Goal: Subscribe to service/newsletter

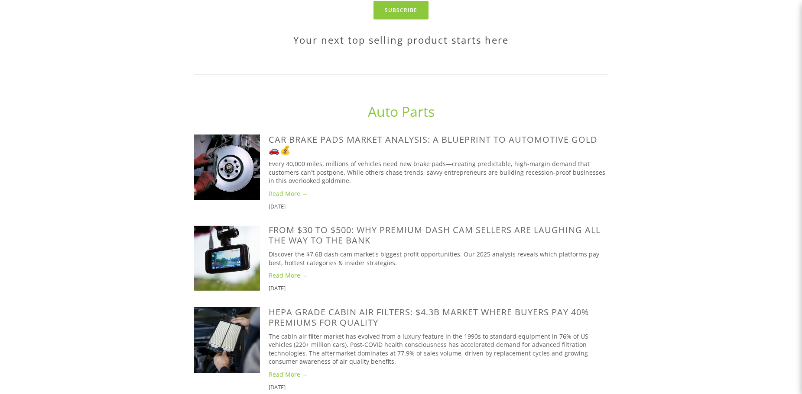
scroll to position [476, 0]
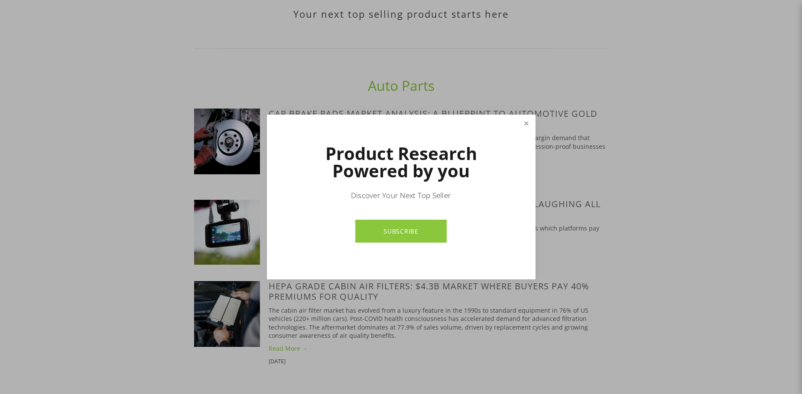
click at [522, 121] on link "Close" at bounding box center [525, 123] width 15 height 15
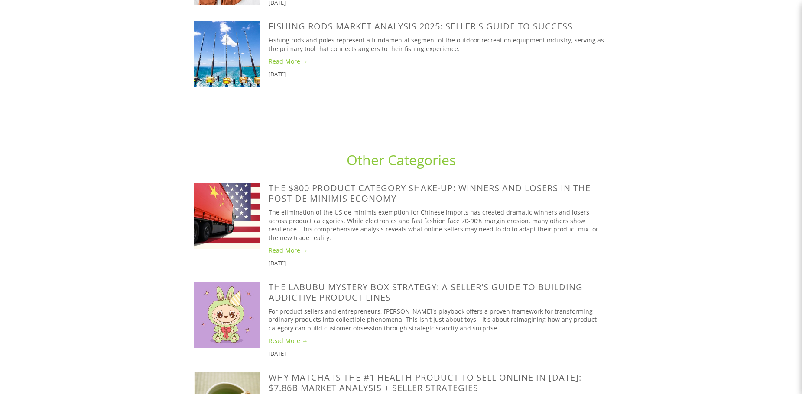
scroll to position [2858, 0]
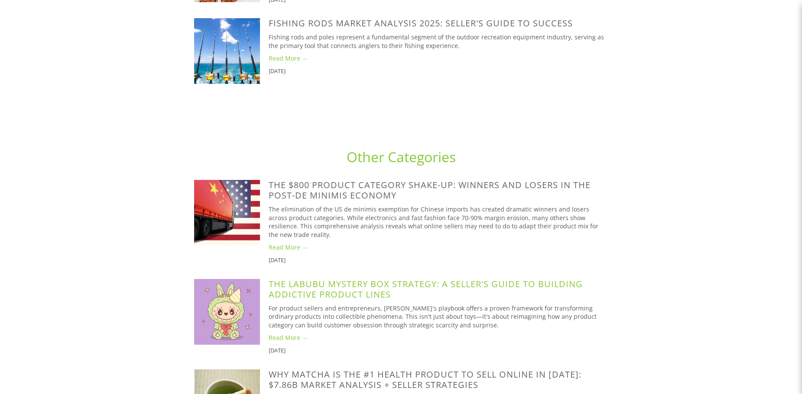
click at [359, 278] on link "The Labubu Mystery Box Strategy: A Seller's Guide to Building Addictive Product…" at bounding box center [425, 289] width 314 height 22
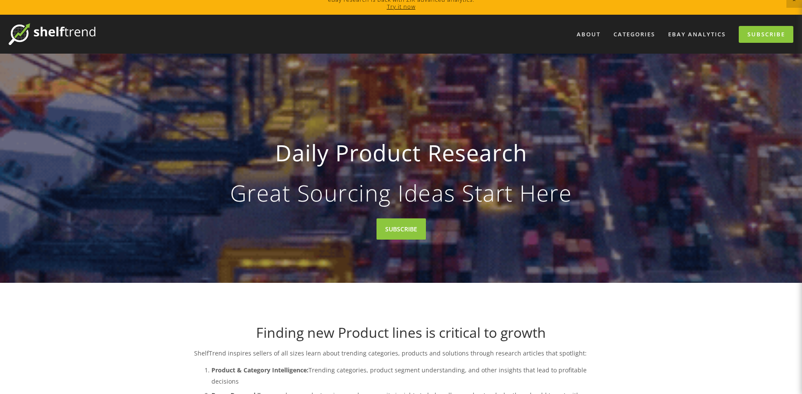
scroll to position [0, 0]
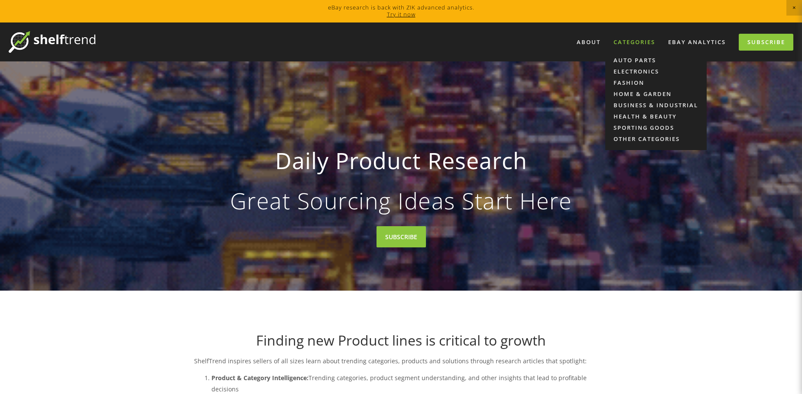
click at [638, 42] on div "Categories" at bounding box center [634, 42] width 53 height 14
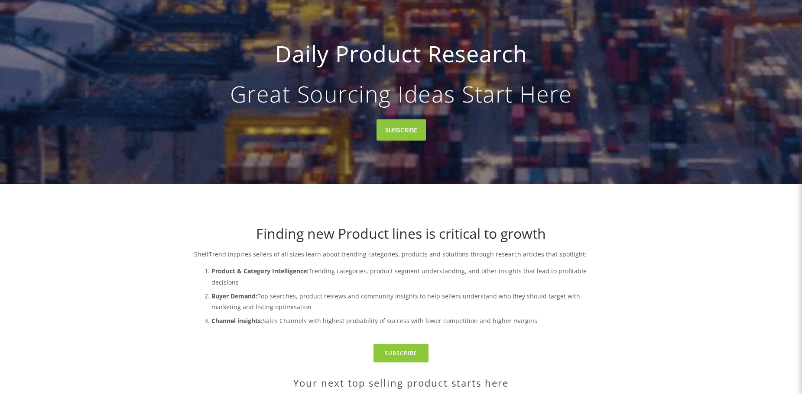
scroll to position [130, 0]
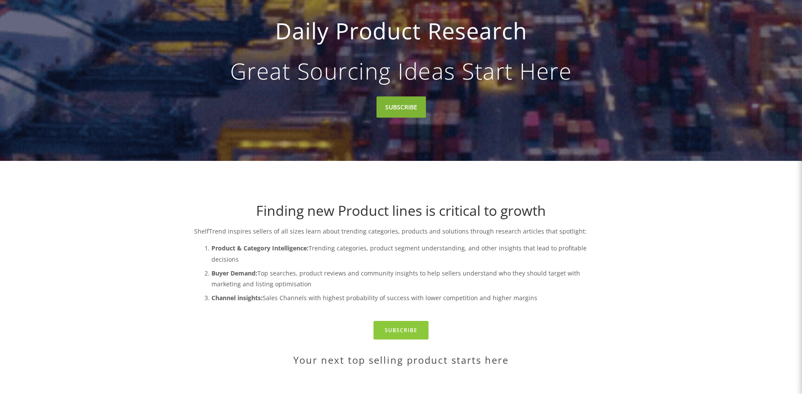
click at [417, 103] on link "SUBSCRIBE" at bounding box center [400, 107] width 49 height 21
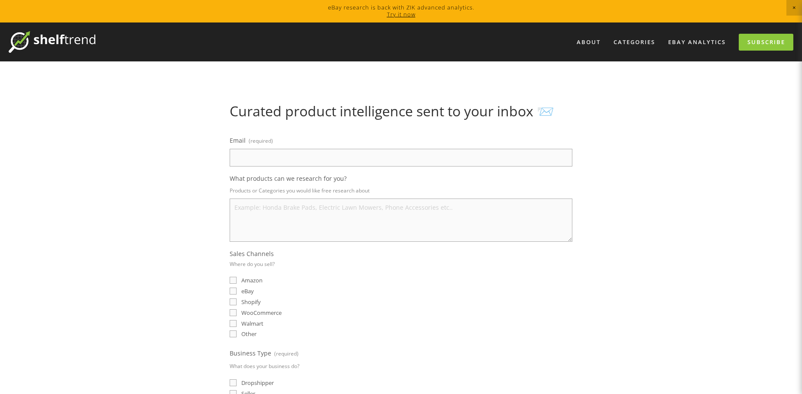
click at [286, 152] on input "Email (required)" at bounding box center [400, 158] width 343 height 18
type input "martin.lehl@primus-muenzen.de"
click at [287, 215] on textarea "What products can we research for you?" at bounding box center [400, 220] width 343 height 43
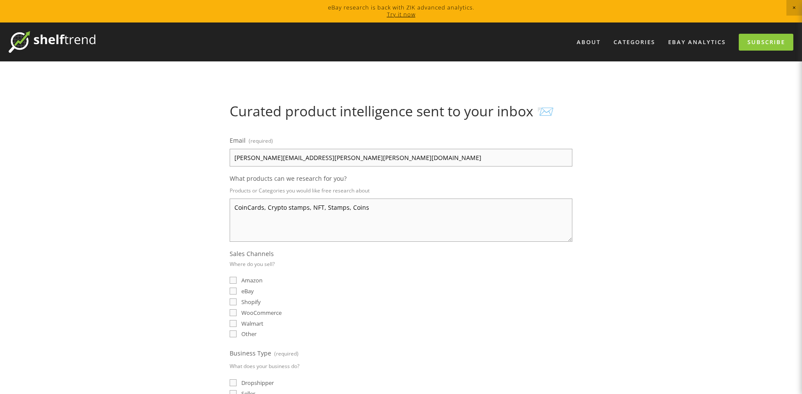
type textarea "CoinCards, Crypto stamps, NFT, Stamps, Coins"
click at [233, 278] on input "Amazon" at bounding box center [232, 280] width 7 height 7
checkbox input "true"
click at [233, 288] on input "eBay" at bounding box center [232, 291] width 7 height 7
checkbox input "true"
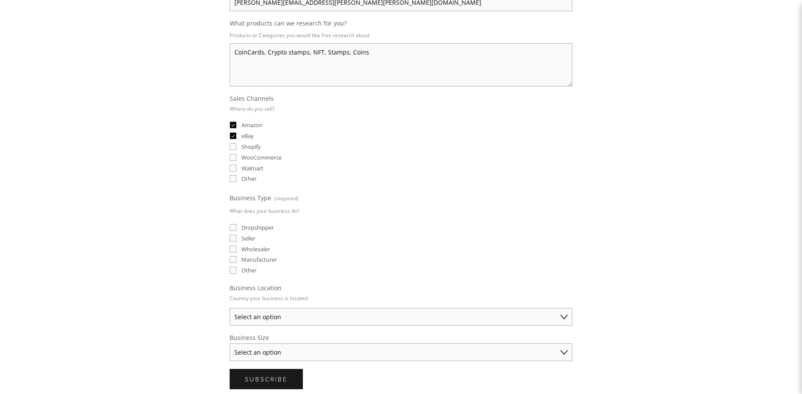
scroll to position [173, 0]
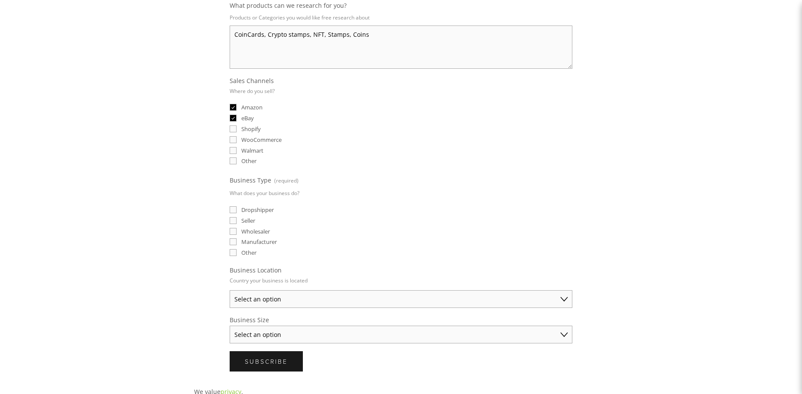
click at [233, 223] on input "Seller" at bounding box center [232, 220] width 7 height 7
checkbox input "true"
click at [233, 241] on input "Manufacturer" at bounding box center [232, 242] width 7 height 7
checkbox input "true"
click at [307, 297] on select "Select an option Australia United States United Kingdom China Japan Germany Can…" at bounding box center [400, 300] width 343 height 18
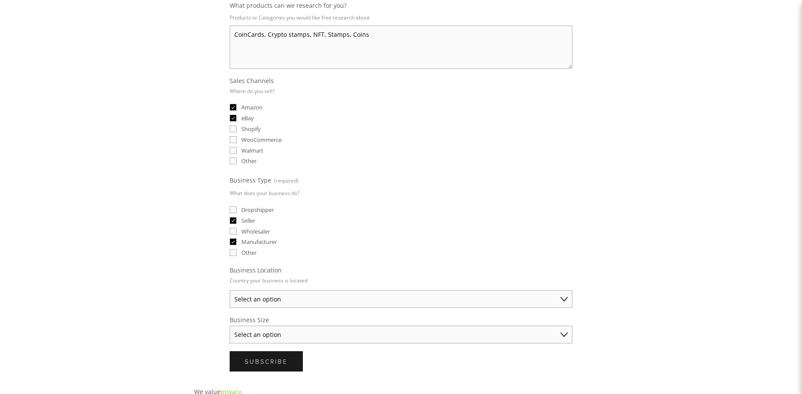
select select "Germany"
click at [229, 291] on select "Select an option Australia United States United Kingdom China Japan Germany Can…" at bounding box center [400, 300] width 343 height 18
click at [282, 338] on select "Select an option Solo Merchant (under $50K annual sales) Small Business ($50K -…" at bounding box center [400, 335] width 343 height 18
select select "Established Business (Over $250K annual sales)"
click at [229, 326] on select "Select an option Solo Merchant (under $50K annual sales) Small Business ($50K -…" at bounding box center [400, 335] width 343 height 18
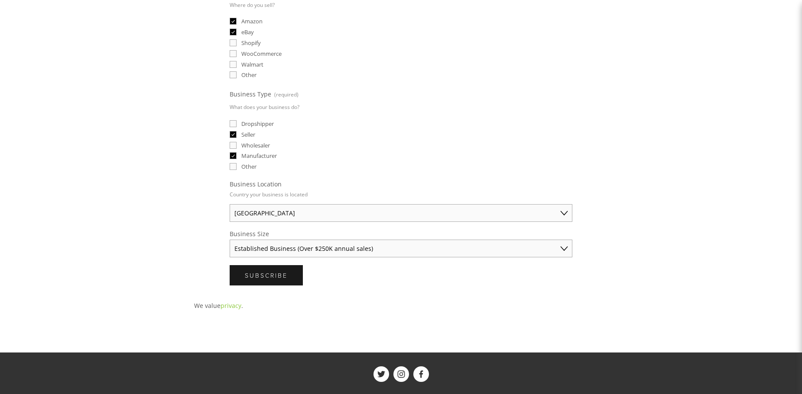
scroll to position [303, 0]
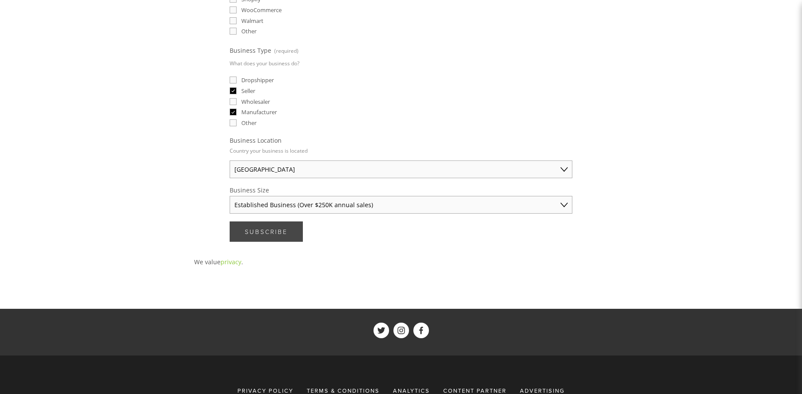
click at [262, 233] on span "Subscribe" at bounding box center [266, 232] width 43 height 8
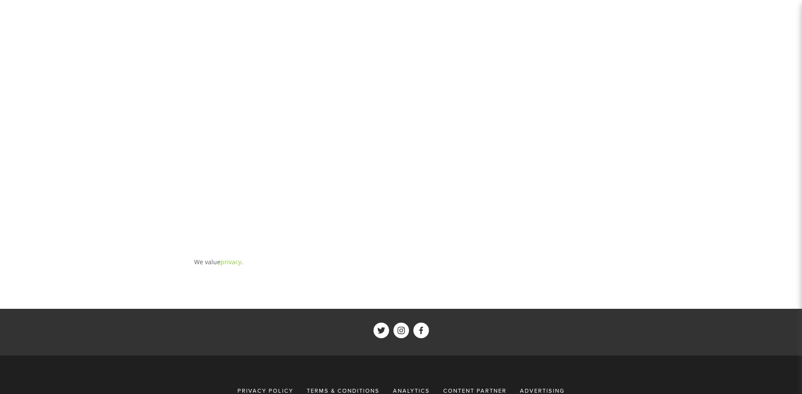
scroll to position [0, 0]
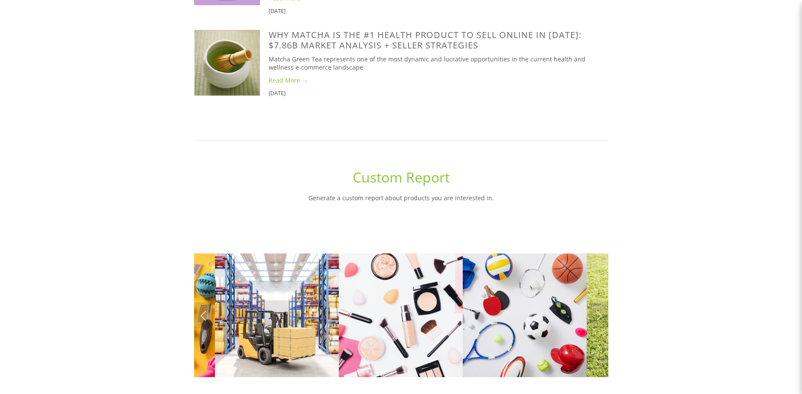
scroll to position [2981, 0]
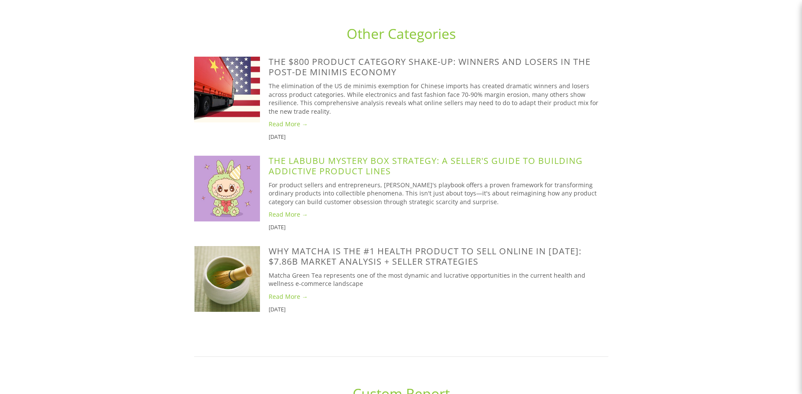
click at [338, 155] on link "The Labubu Mystery Box Strategy: A Seller's Guide to Building Addictive Product…" at bounding box center [425, 166] width 314 height 22
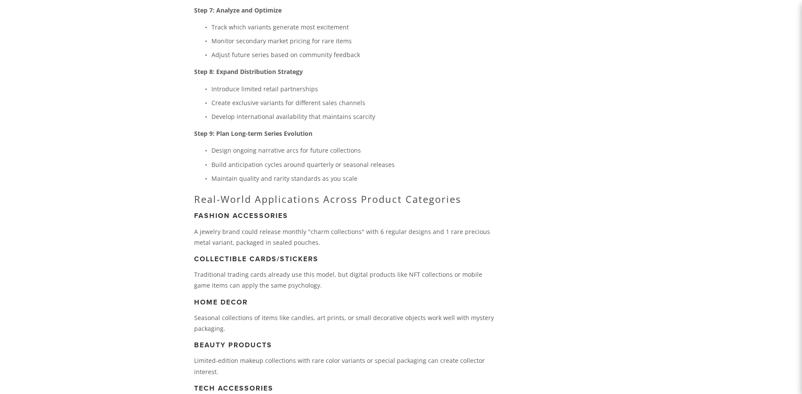
scroll to position [1645, 0]
